Goal: Information Seeking & Learning: Understand process/instructions

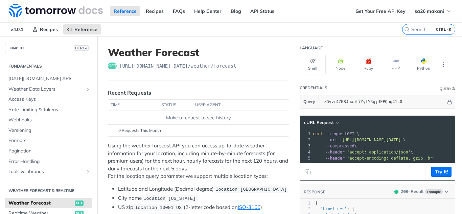
click at [142, 66] on span "[URL][DOMAIN_NAME][DATE] /weather/forecast" at bounding box center [177, 66] width 117 height 7
click at [142, 66] on span "https://api.tomorrow.io/v4 /weather/forecast" at bounding box center [177, 66] width 117 height 7
click at [119, 66] on div "get https://api.tomorrow.io/v4 /weather/forecast" at bounding box center [198, 66] width 181 height 7
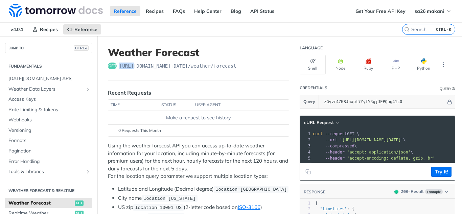
click at [119, 66] on div "get https://api.tomorrow.io/v4 /weather/forecast" at bounding box center [198, 66] width 181 height 7
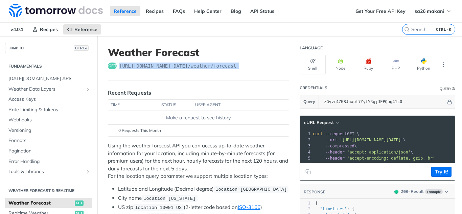
click at [119, 66] on div "get https://api.tomorrow.io/v4 /weather/forecast" at bounding box center [198, 66] width 181 height 7
copy span "https://api.tomorrow.io/v4 /weather/forecast"
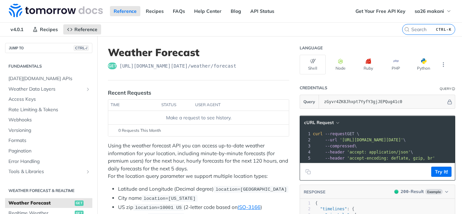
click at [181, 136] on footer "0 Requests This Month" at bounding box center [198, 130] width 181 height 12
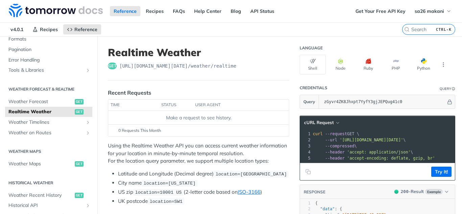
click at [128, 66] on span "https://api.tomorrow.io/v4 /weather/realtime" at bounding box center [177, 66] width 117 height 7
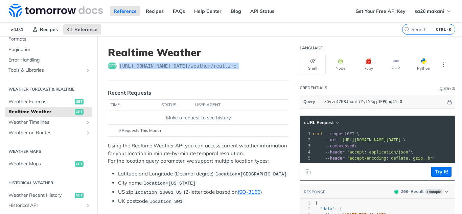
click at [128, 66] on span "https://api.tomorrow.io/v4 /weather/realtime" at bounding box center [177, 66] width 117 height 7
copy span "https://api.tomorrow.io/v4 /weather/realtime"
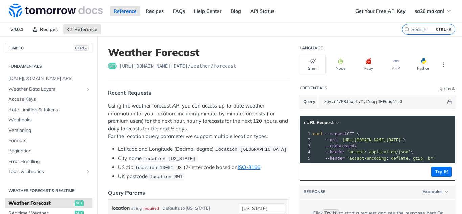
click at [118, 65] on div "get https://api.tomorrow.io/v4 /weather/forecast" at bounding box center [198, 66] width 181 height 7
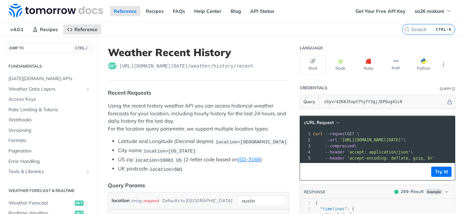
scroll to position [185, 0]
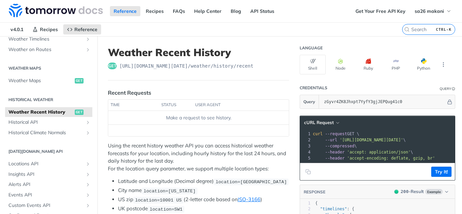
drag, startPoint x: 0, startPoint y: 0, endPoint x: 213, endPoint y: 68, distance: 223.9
click at [213, 68] on span "[URL][DOMAIN_NAME][DATE] /weather/history/recent" at bounding box center [186, 66] width 134 height 7
click at [213, 68] on span "https://api.tomorrow.io/v4 /weather/history/recent" at bounding box center [186, 66] width 134 height 7
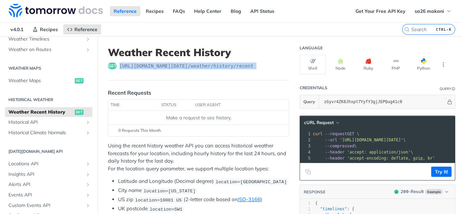
click at [213, 68] on span "https://api.tomorrow.io/v4 /weather/history/recent" at bounding box center [186, 66] width 134 height 7
copy span "https://api.tomorrow.io/v4 /weather/history/recent"
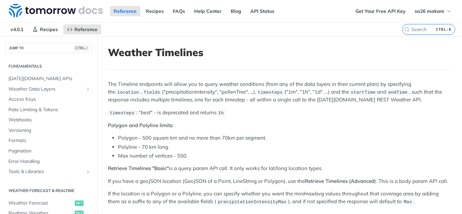
scroll to position [112, 0]
